Goal: Information Seeking & Learning: Learn about a topic

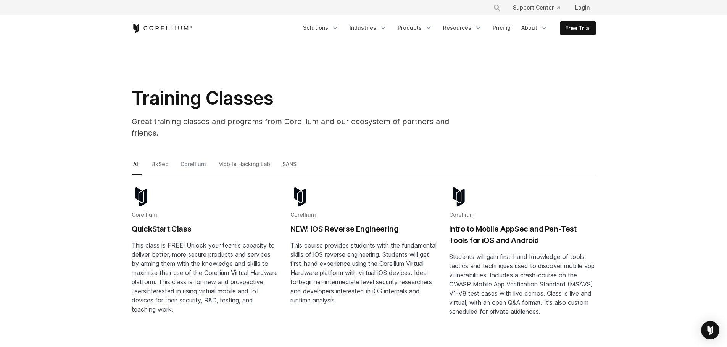
click at [189, 159] on link "Corellium" at bounding box center [194, 167] width 30 height 16
click at [244, 159] on link "Mobile Hacking Lab" at bounding box center [245, 167] width 56 height 16
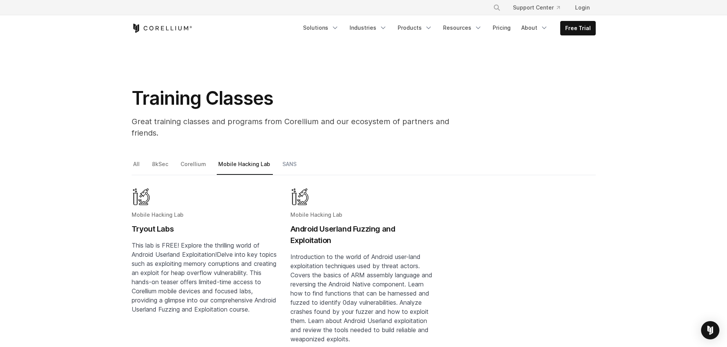
click at [289, 159] on link "SANS" at bounding box center [290, 167] width 18 height 16
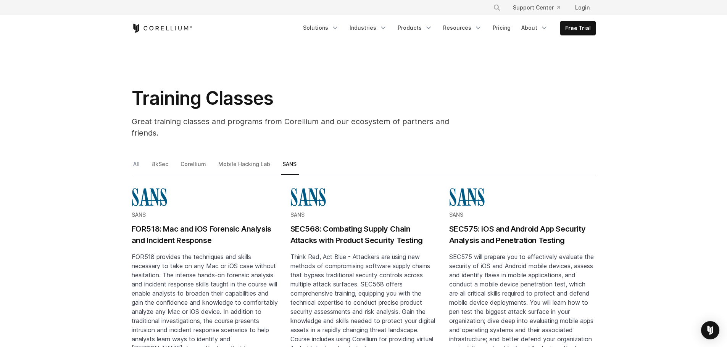
click at [137, 159] on link "All" at bounding box center [137, 167] width 11 height 16
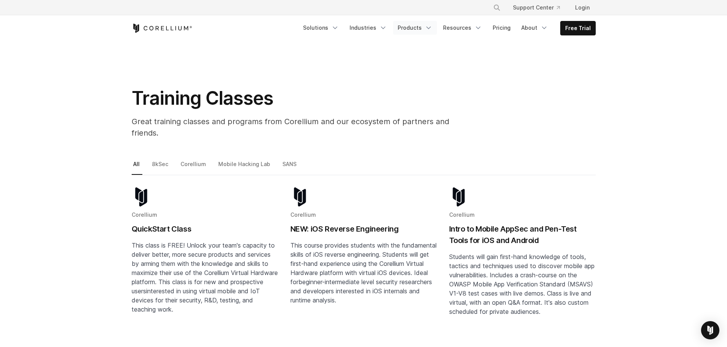
click at [412, 26] on link "Products" at bounding box center [415, 28] width 44 height 14
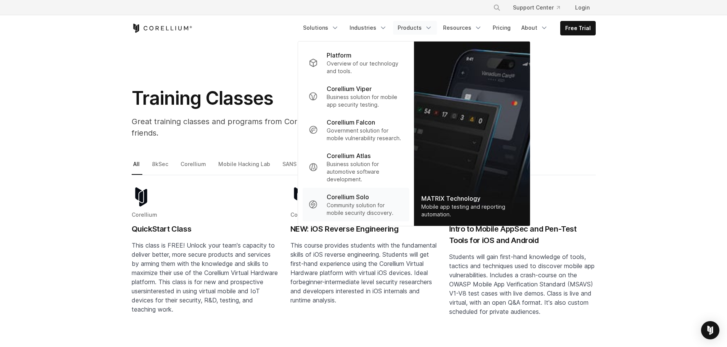
click at [358, 199] on p "Corellium Solo" at bounding box center [348, 197] width 42 height 9
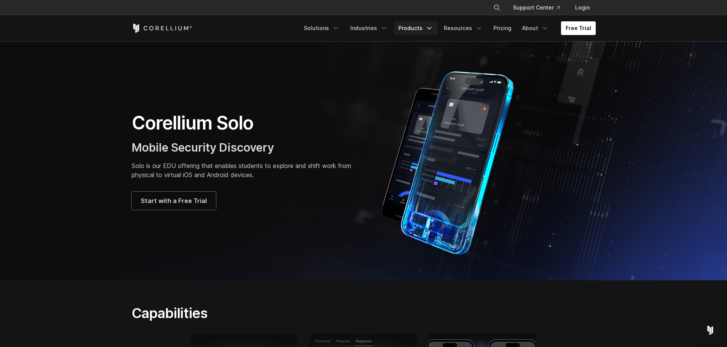
click at [421, 28] on link "Products" at bounding box center [416, 28] width 44 height 14
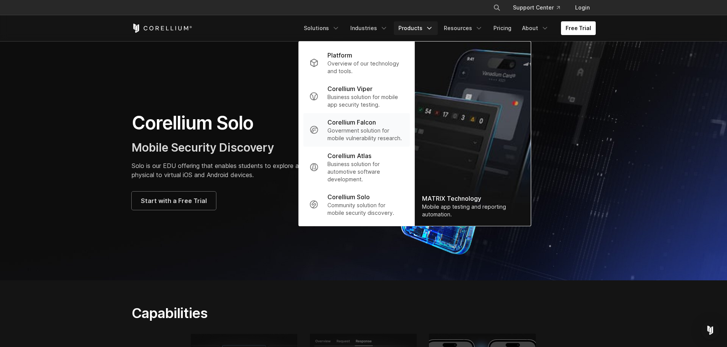
click at [389, 127] on p "Government solution for mobile vulnerability research." at bounding box center [365, 134] width 76 height 15
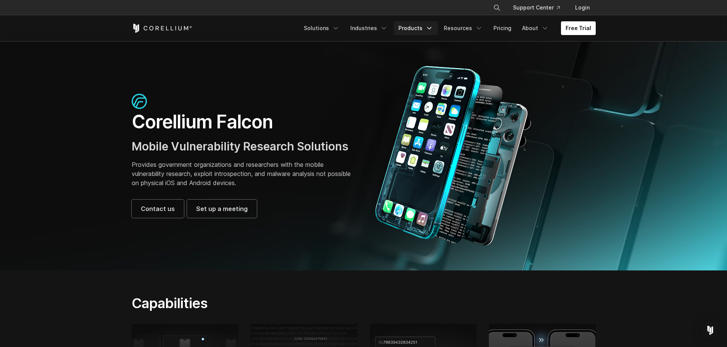
click at [417, 28] on link "Products" at bounding box center [416, 28] width 44 height 14
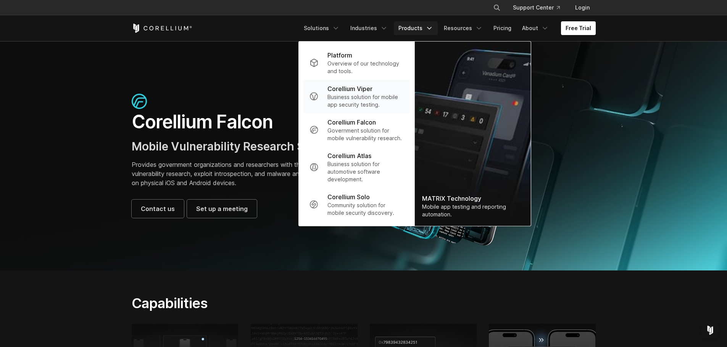
click at [372, 85] on p "Corellium Viper" at bounding box center [349, 88] width 45 height 9
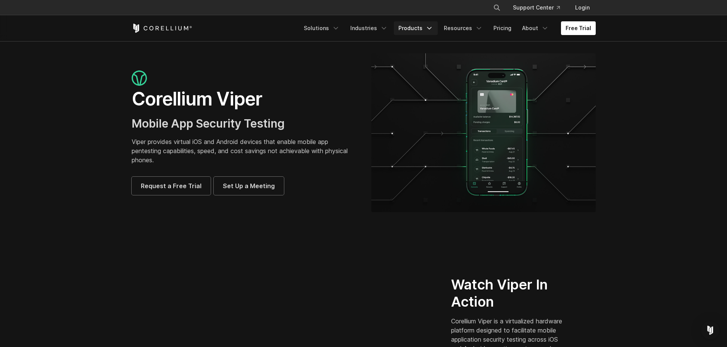
click at [426, 29] on link "Products" at bounding box center [416, 28] width 44 height 14
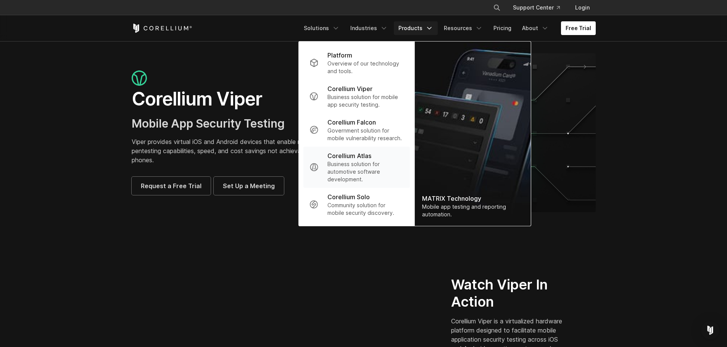
click at [371, 157] on p "Corellium Atlas" at bounding box center [349, 155] width 44 height 9
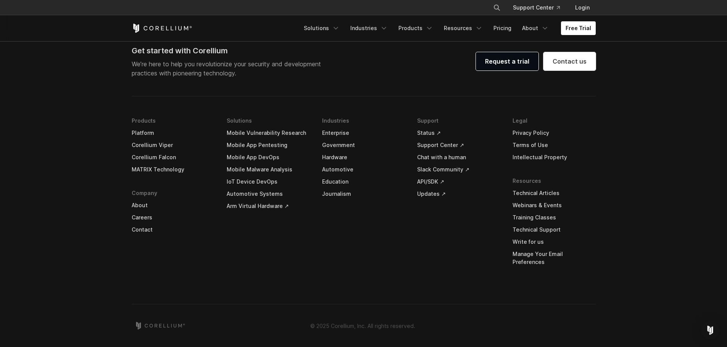
scroll to position [2250, 0]
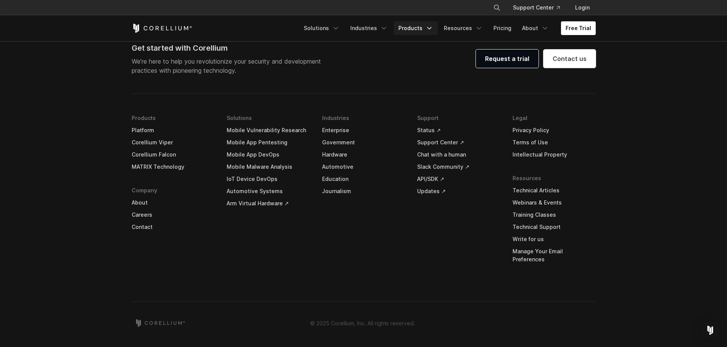
click at [412, 29] on link "Products" at bounding box center [416, 28] width 44 height 14
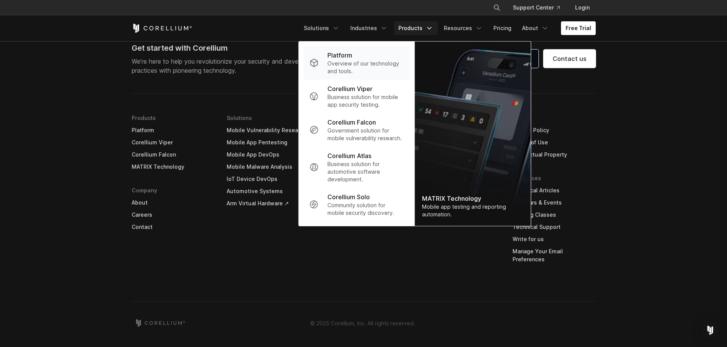
click at [370, 60] on div "Platform" at bounding box center [365, 55] width 76 height 9
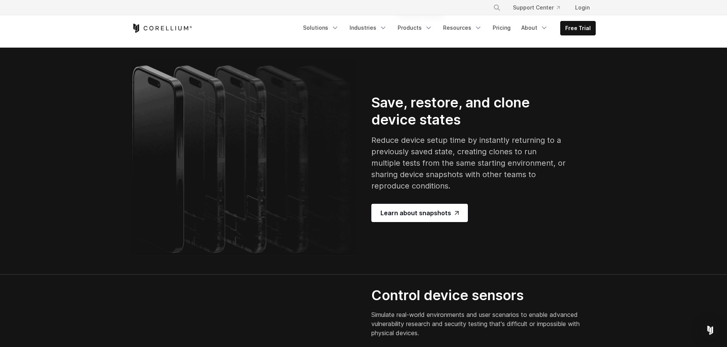
scroll to position [1411, 0]
click at [162, 29] on icon "Corellium Home" at bounding box center [162, 28] width 61 height 9
